Goal: Information Seeking & Learning: Check status

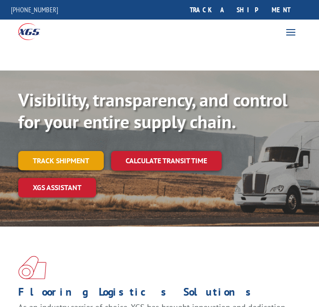
click at [73, 157] on link "Track shipment" at bounding box center [60, 160] width 85 height 19
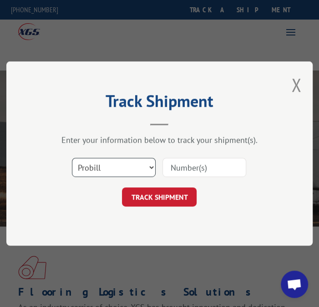
click at [116, 158] on select "Select category... Probill BOL PO" at bounding box center [114, 167] width 84 height 19
select select "po"
click at [72, 158] on select "Select category... Probill BOL PO" at bounding box center [114, 167] width 84 height 19
click at [187, 164] on input at bounding box center [204, 167] width 84 height 19
paste input "21780314"
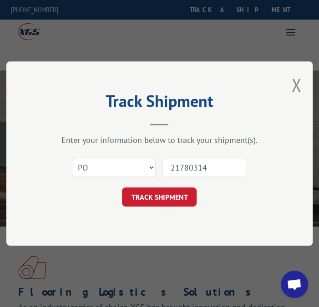
drag, startPoint x: 214, startPoint y: 163, endPoint x: 108, endPoint y: 161, distance: 105.9
click at [108, 161] on div "Select category... Probill BOL PO 21780314" at bounding box center [159, 167] width 215 height 30
paste input "38_06506531"
type input "38_06506531"
click button "TRACK SHIPMENT" at bounding box center [159, 196] width 75 height 19
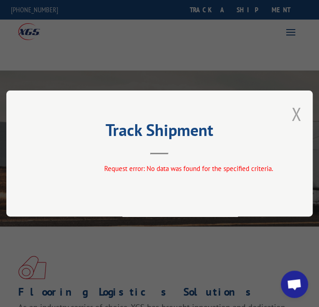
click at [298, 116] on button "Close modal" at bounding box center [296, 114] width 10 height 24
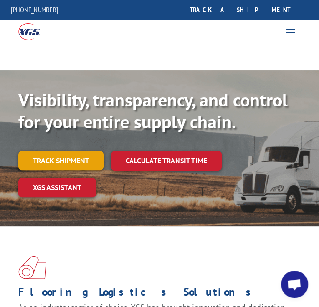
click at [31, 161] on link "Track shipment" at bounding box center [60, 160] width 85 height 19
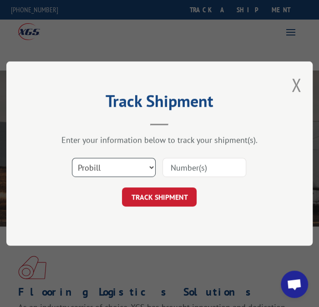
click at [134, 167] on select "Select category... Probill BOL PO" at bounding box center [114, 167] width 84 height 19
select select "po"
click at [72, 158] on select "Select category... Probill BOL PO" at bounding box center [114, 167] width 84 height 19
click at [226, 168] on input at bounding box center [204, 167] width 84 height 19
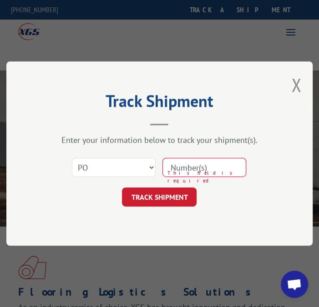
click at [193, 165] on input at bounding box center [204, 167] width 84 height 19
type input "16649606"
click button "TRACK SHIPMENT" at bounding box center [159, 196] width 75 height 19
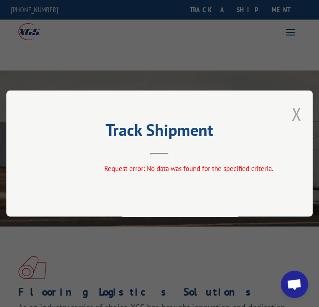
click at [300, 110] on button "Close modal" at bounding box center [296, 114] width 10 height 24
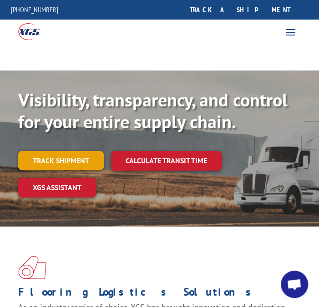
click at [80, 166] on link "Track shipment" at bounding box center [60, 160] width 85 height 19
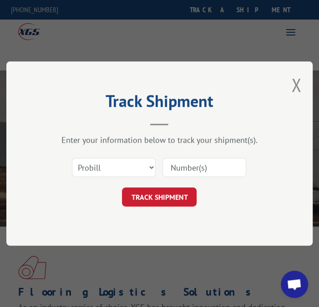
click at [187, 177] on div "Select category... Probill BOL PO" at bounding box center [159, 167] width 215 height 30
click at [111, 173] on select "Select category... Probill BOL PO" at bounding box center [114, 167] width 84 height 19
select select "bol"
click at [72, 158] on select "Select category... Probill BOL PO" at bounding box center [114, 167] width 84 height 19
click at [188, 165] on input at bounding box center [204, 167] width 84 height 19
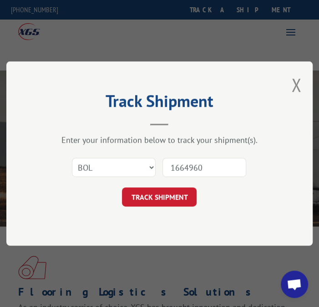
type input "16649606"
click button "TRACK SHIPMENT" at bounding box center [159, 196] width 75 height 19
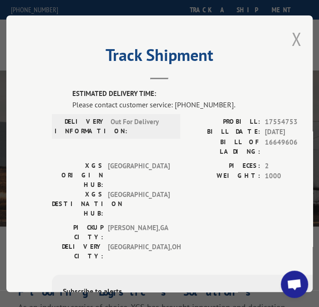
click at [291, 43] on button "Close modal" at bounding box center [296, 39] width 10 height 24
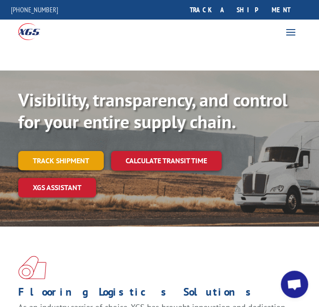
click at [72, 159] on link "Track shipment" at bounding box center [60, 160] width 85 height 19
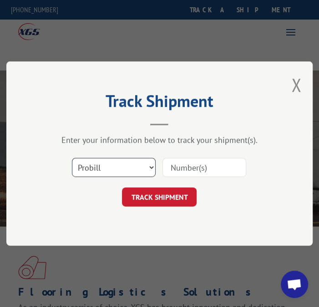
click at [114, 171] on select "Select category... Probill BOL PO" at bounding box center [114, 167] width 84 height 19
select select "bol"
click at [72, 158] on select "Select category... Probill BOL PO" at bounding box center [114, 167] width 84 height 19
click at [301, 86] on button "Close modal" at bounding box center [296, 85] width 10 height 24
